Goal: Navigation & Orientation: Find specific page/section

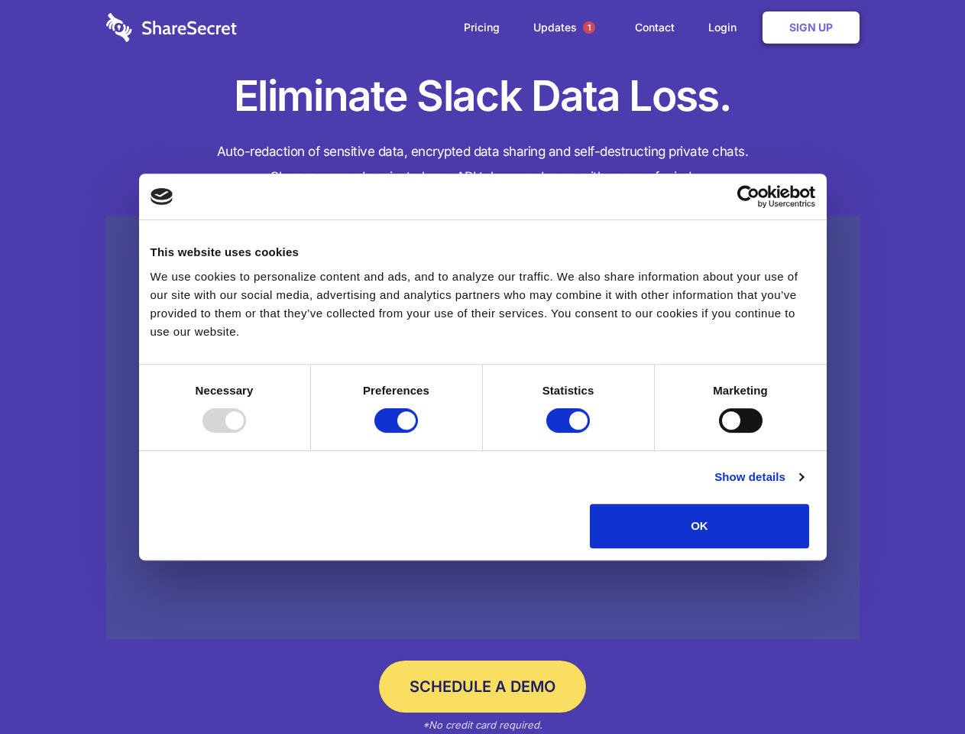
click at [246, 433] on div at bounding box center [225, 420] width 44 height 24
click at [418, 433] on input "Preferences" at bounding box center [397, 420] width 44 height 24
checkbox input "false"
click at [570, 433] on input "Statistics" at bounding box center [569, 420] width 44 height 24
checkbox input "false"
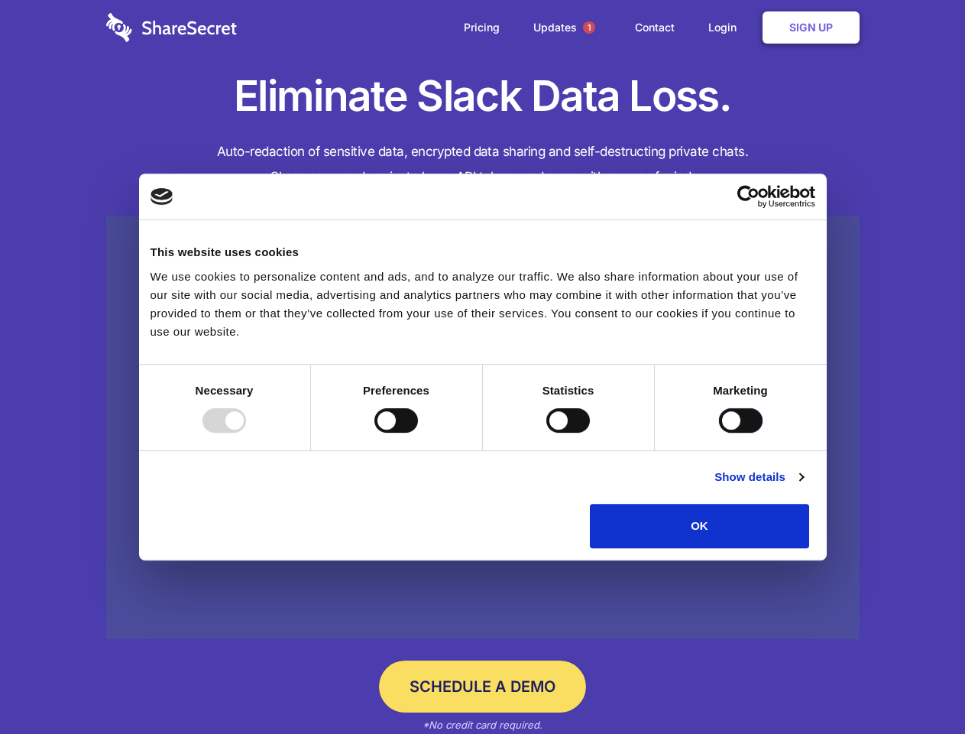
click at [719, 433] on input "Marketing" at bounding box center [741, 420] width 44 height 24
checkbox input "true"
click at [803, 486] on link "Show details" at bounding box center [759, 477] width 89 height 18
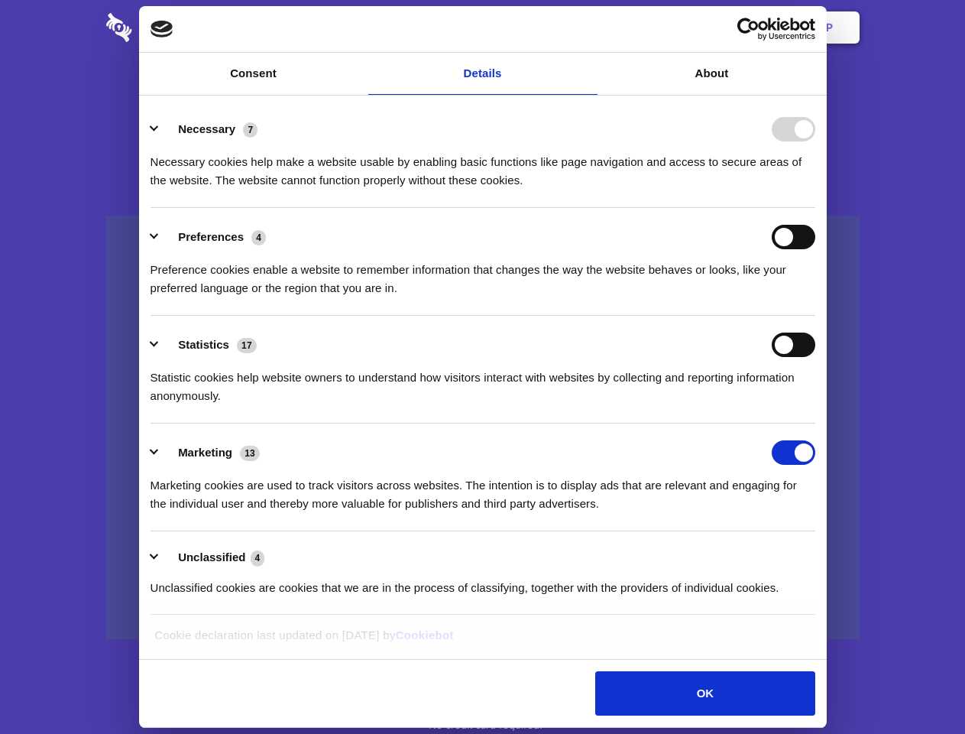
click at [816, 208] on li "Necessary 7 Necessary cookies help make a website usable by enabling basic func…" at bounding box center [483, 154] width 665 height 108
click at [589, 28] on span "1" at bounding box center [589, 27] width 12 height 12
